Goal: Task Accomplishment & Management: Manage account settings

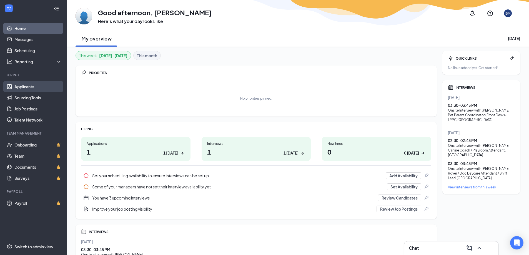
click at [20, 87] on link "Applicants" at bounding box center [37, 86] width 47 height 11
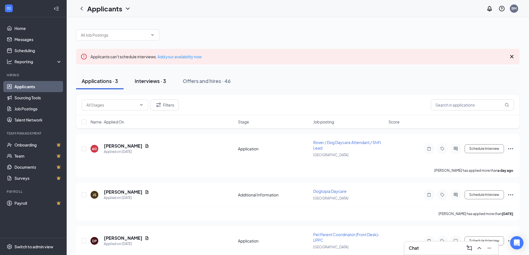
click at [163, 79] on div "Interviews · 3" at bounding box center [150, 80] width 31 height 7
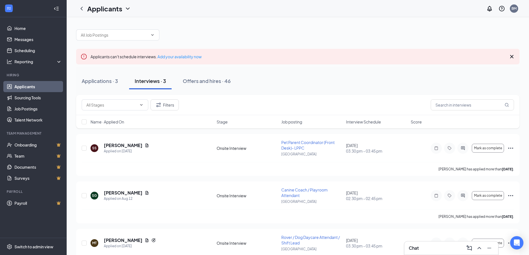
scroll to position [22, 0]
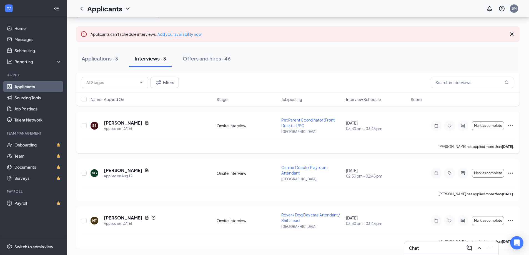
click at [118, 120] on h5 "SHEA STANLEY" at bounding box center [123, 123] width 39 height 6
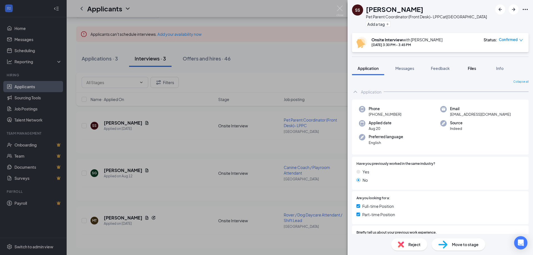
click at [475, 69] on span "Files" at bounding box center [472, 68] width 8 height 5
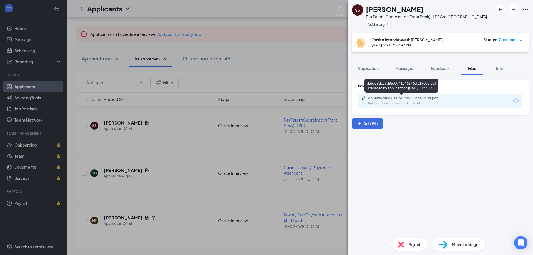
click at [376, 103] on div "Uploaded by applicant on Aug 20, 2025 at 10:44:18" at bounding box center [409, 103] width 83 height 4
click at [292, 199] on div "SS SHEA STANLEY Pet Parent Coordinator (Front Desk)- LPPC at Wesmont Station Ad…" at bounding box center [266, 127] width 533 height 255
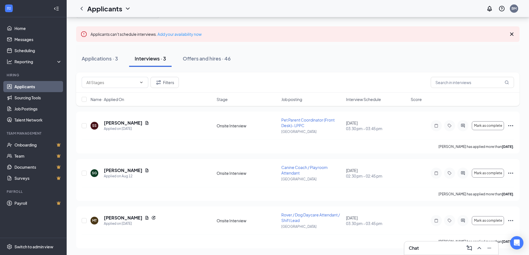
click at [439, 252] on div "Chat" at bounding box center [451, 248] width 85 height 9
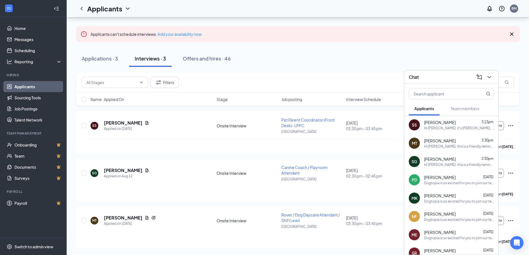
click at [427, 127] on div "Hi Brandon, it's Shea. I will be like five minutes late. My GPS says I'm gonna …" at bounding box center [459, 128] width 70 height 5
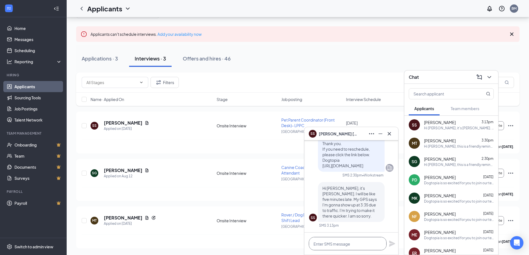
click at [335, 240] on textarea at bounding box center [348, 243] width 78 height 13
type textarea "No problem"
click at [387, 137] on button at bounding box center [389, 133] width 9 height 9
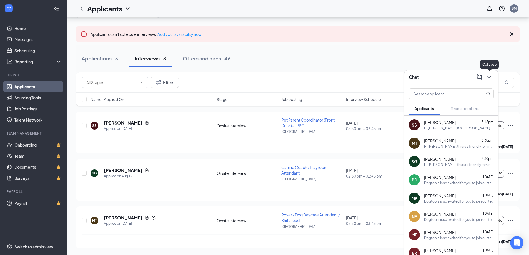
click at [487, 75] on icon "ChevronDown" at bounding box center [489, 77] width 7 height 7
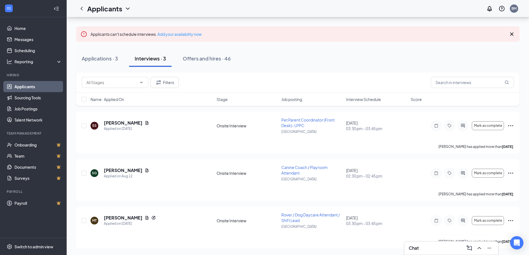
click at [423, 248] on div "Chat" at bounding box center [451, 248] width 85 height 9
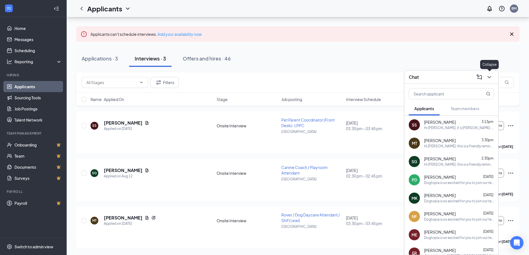
click at [488, 75] on icon "ChevronDown" at bounding box center [489, 77] width 7 height 7
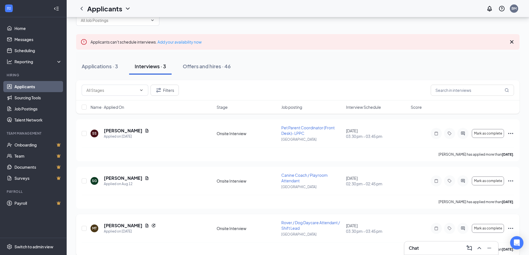
scroll to position [22, 0]
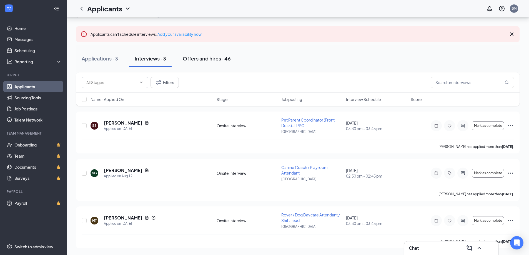
click at [197, 57] on div "Offers and hires · 46" at bounding box center [207, 58] width 48 height 7
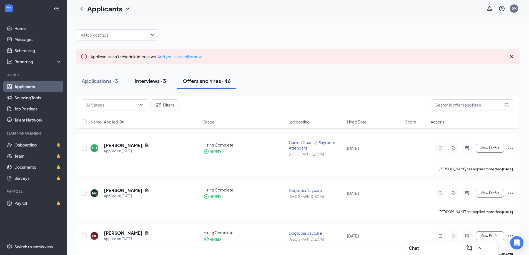
click at [143, 80] on div "Interviews · 3" at bounding box center [150, 80] width 31 height 7
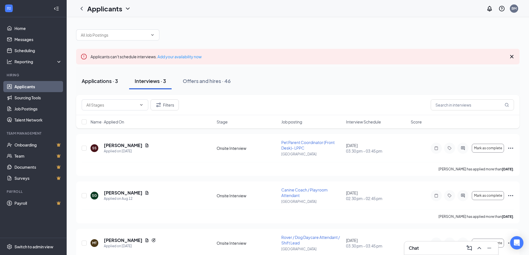
click at [108, 79] on div "Applications · 3" at bounding box center [100, 80] width 36 height 7
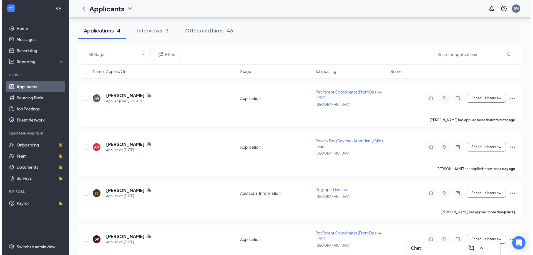
scroll to position [56, 0]
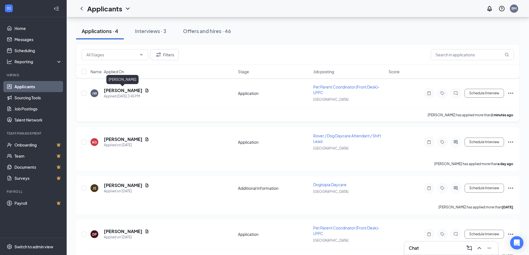
click at [114, 90] on h5 "[PERSON_NAME]" at bounding box center [123, 90] width 39 height 6
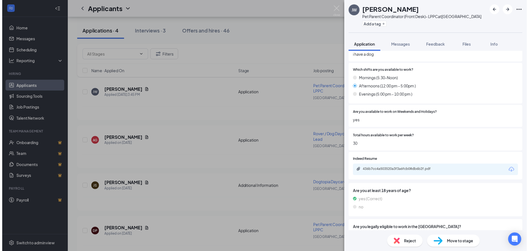
scroll to position [278, 0]
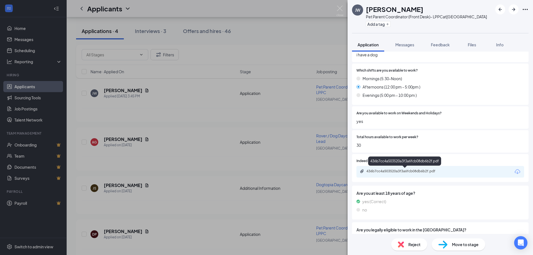
click at [387, 173] on div "436b7cc4a503520a3f3a6fcb08db6b2f.pdf" at bounding box center [405, 171] width 78 height 4
click at [212, 28] on div "[PERSON_NAME] Pet Parent Coordinator (Front Desk)- LPPC at [GEOGRAPHIC_DATA] Ad…" at bounding box center [266, 127] width 533 height 255
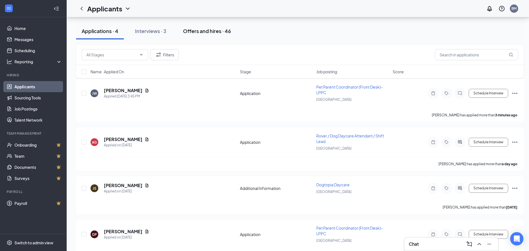
click at [212, 29] on div "Offers and hires · 46" at bounding box center [207, 30] width 48 height 7
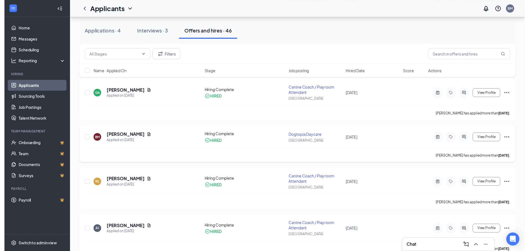
scroll to position [1307, 0]
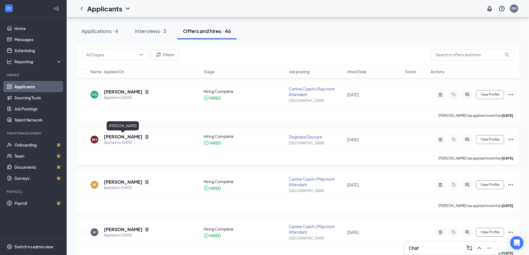
click at [120, 137] on h5 "[PERSON_NAME]" at bounding box center [123, 137] width 39 height 6
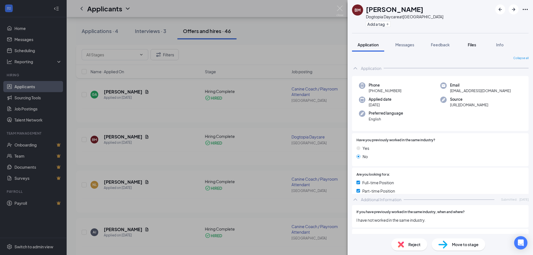
drag, startPoint x: 462, startPoint y: 44, endPoint x: 465, endPoint y: 44, distance: 3.3
click at [464, 44] on button "Files" at bounding box center [472, 45] width 22 height 14
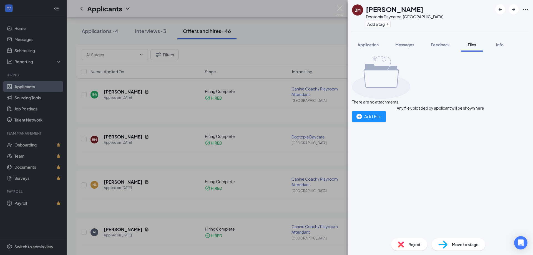
click at [469, 44] on span "Files" at bounding box center [472, 44] width 8 height 5
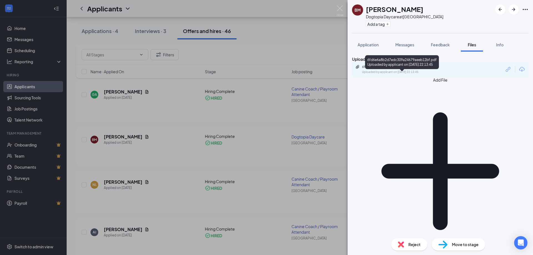
click at [409, 74] on div "Uploaded by applicant on [DATE] 22:13:45" at bounding box center [403, 72] width 83 height 4
click at [269, 116] on div "BM [PERSON_NAME] Dogtopia Daycare at [GEOGRAPHIC_DATA] Add a tag Application Me…" at bounding box center [266, 127] width 533 height 255
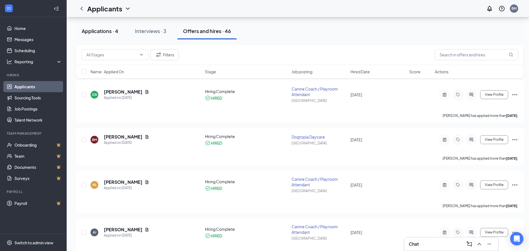
click at [92, 36] on button "Applications · 4" at bounding box center [100, 31] width 48 height 17
